Goal: Task Accomplishment & Management: Manage account settings

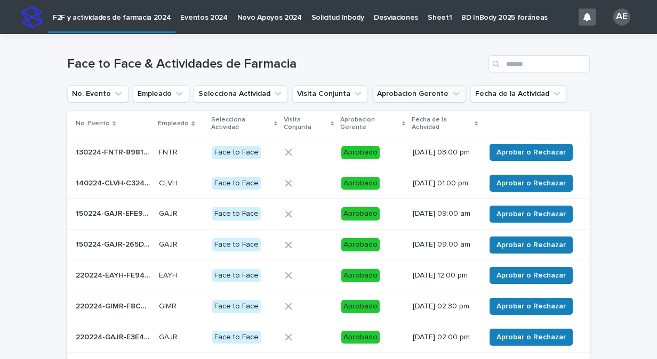
click at [451, 93] on icon "Aprobacion Gerente" at bounding box center [456, 94] width 11 height 11
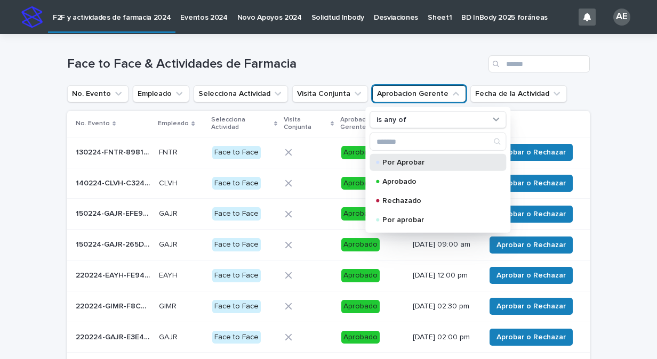
click at [428, 162] on p "Por Aprobar" at bounding box center [435, 162] width 107 height 7
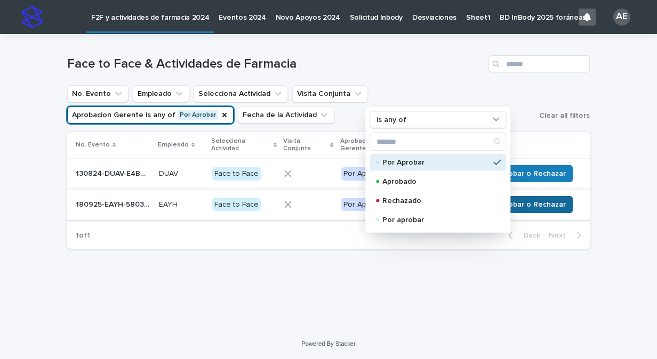
click at [538, 210] on span "Aprobar o Rechazar" at bounding box center [530, 204] width 69 height 11
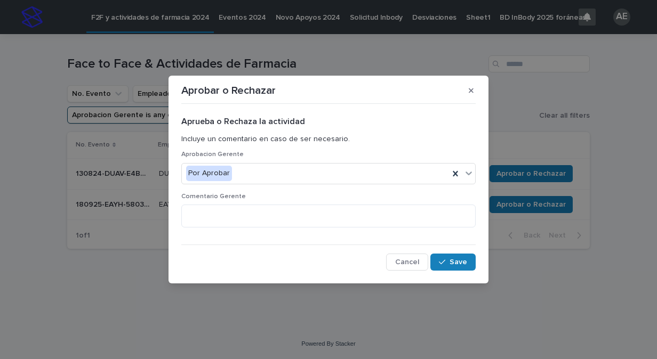
click at [578, 139] on div "Aprobar o Rechazar Aprueba o Rechaza la actividad Incluye un comentario en caso…" at bounding box center [328, 179] width 657 height 359
click at [414, 263] on span "Cancel" at bounding box center [407, 262] width 24 height 7
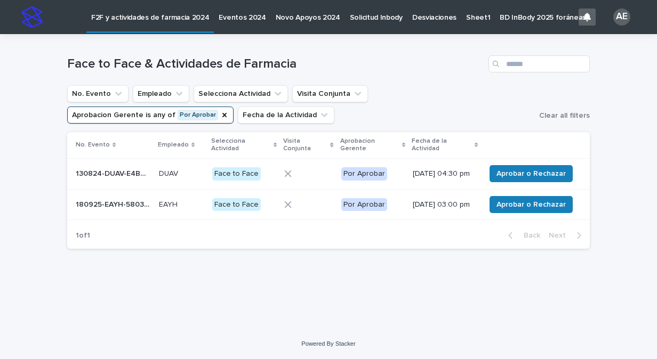
click at [309, 208] on div at bounding box center [308, 204] width 48 height 7
click at [518, 206] on span "Aprobar o Rechazar" at bounding box center [530, 204] width 69 height 11
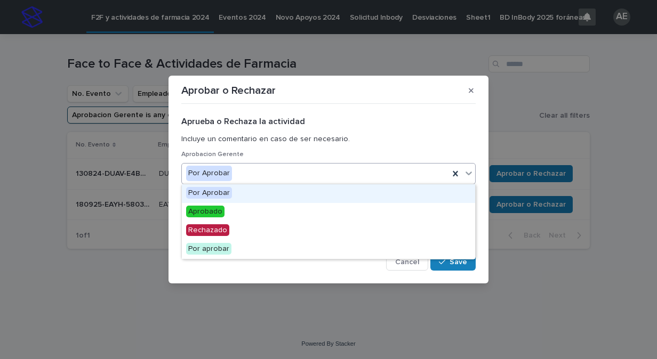
click at [466, 173] on icon at bounding box center [468, 173] width 11 height 11
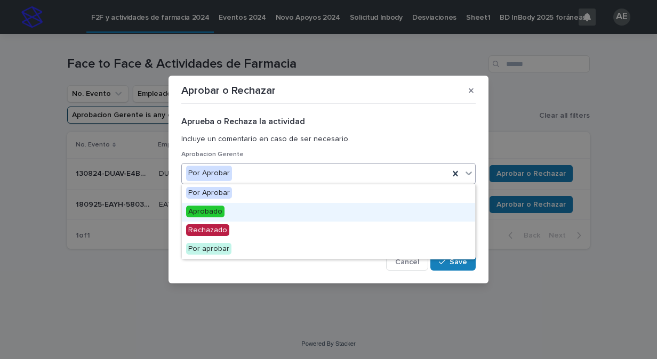
click at [423, 215] on div "Aprobado" at bounding box center [328, 212] width 293 height 19
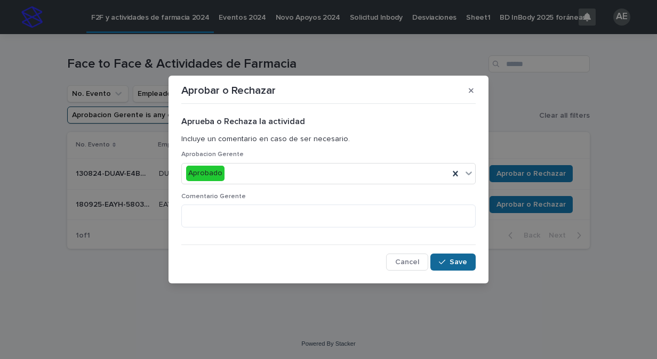
click at [457, 262] on span "Save" at bounding box center [458, 262] width 18 height 7
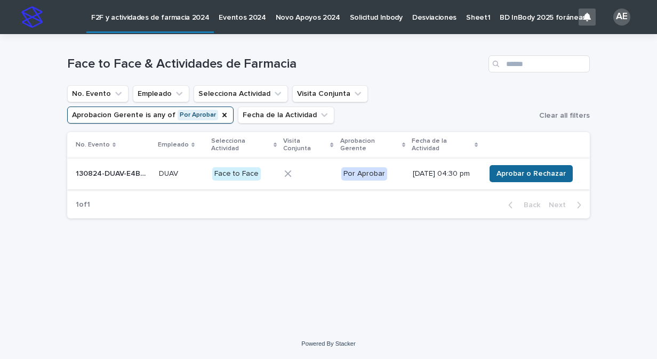
click at [557, 176] on span "Aprobar o Rechazar" at bounding box center [530, 173] width 69 height 11
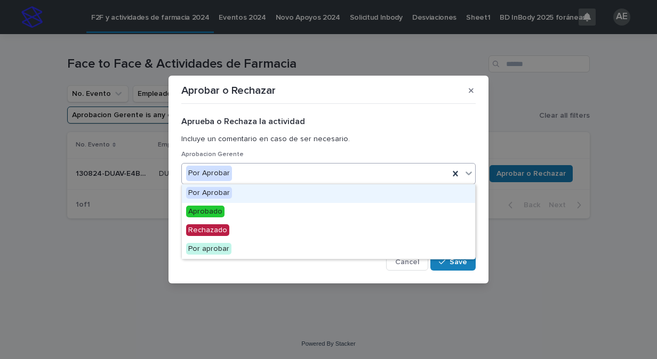
click at [471, 174] on icon at bounding box center [468, 173] width 11 height 11
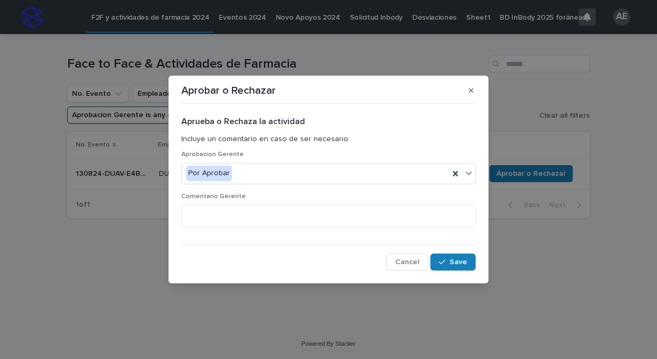
click at [581, 115] on div "Aprobar o Rechazar Aprueba o Rechaza la actividad Incluye un comentario en caso…" at bounding box center [328, 179] width 657 height 359
click at [471, 92] on icon "button" at bounding box center [471, 90] width 5 height 7
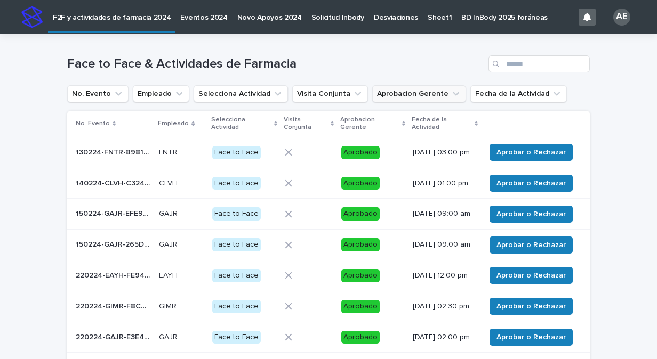
click at [451, 89] on icon "Aprobacion Gerente" at bounding box center [456, 94] width 11 height 11
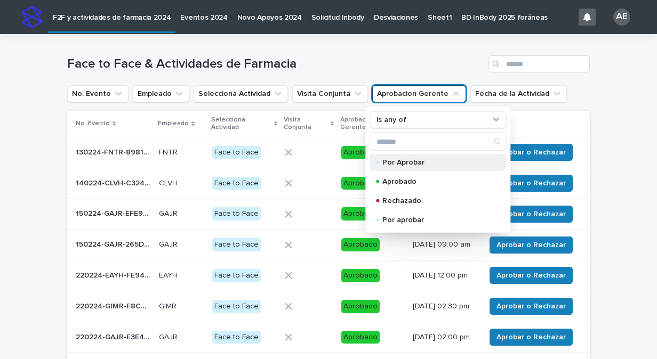
click at [413, 164] on p "Por Aprobar" at bounding box center [435, 162] width 107 height 7
